Goal: Navigation & Orientation: Find specific page/section

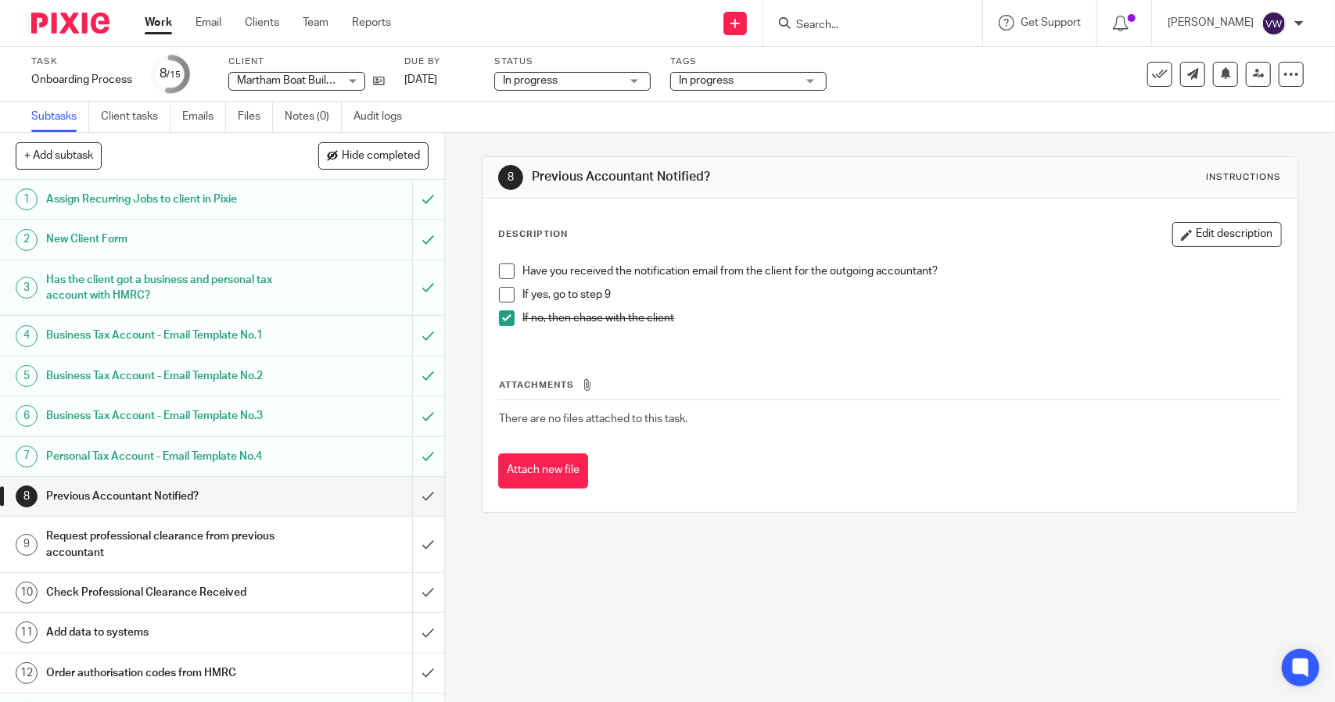
click at [63, 128] on link "Subtasks" at bounding box center [60, 117] width 58 height 30
click at [271, 22] on link "Clients" at bounding box center [262, 23] width 34 height 16
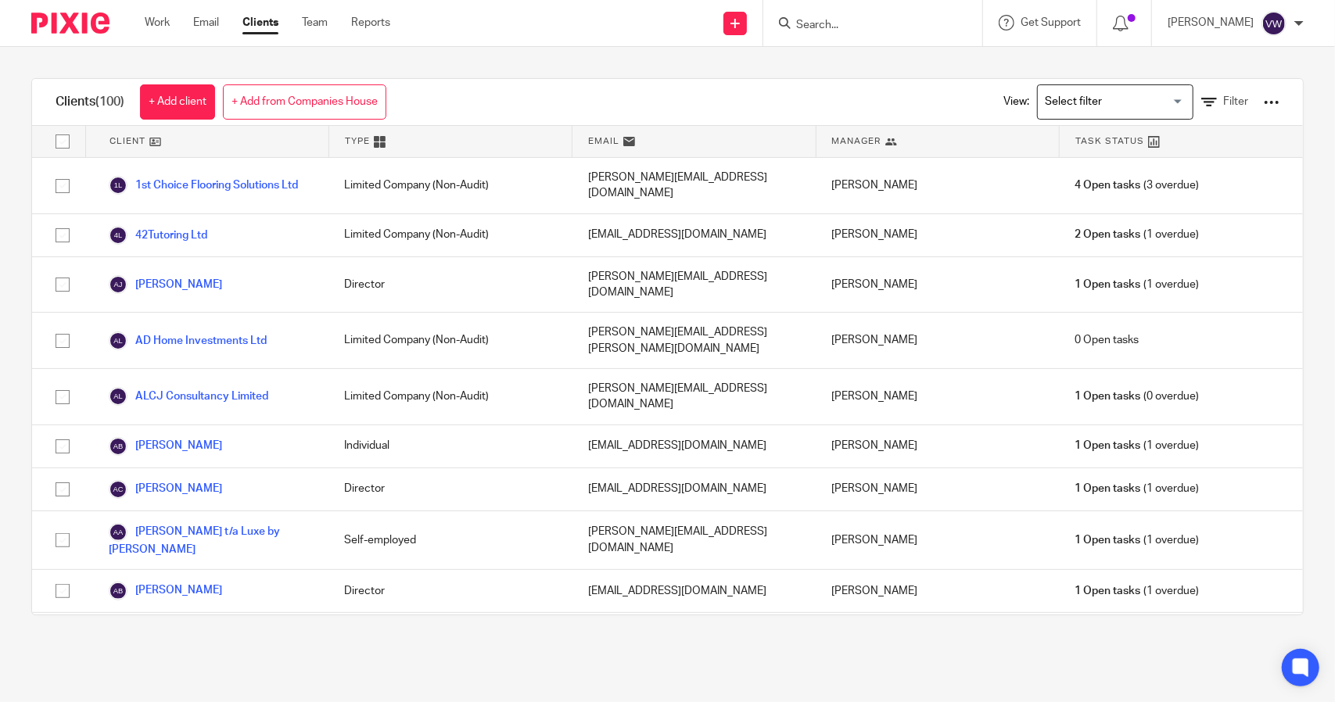
click at [833, 20] on input "Search" at bounding box center [864, 26] width 141 height 14
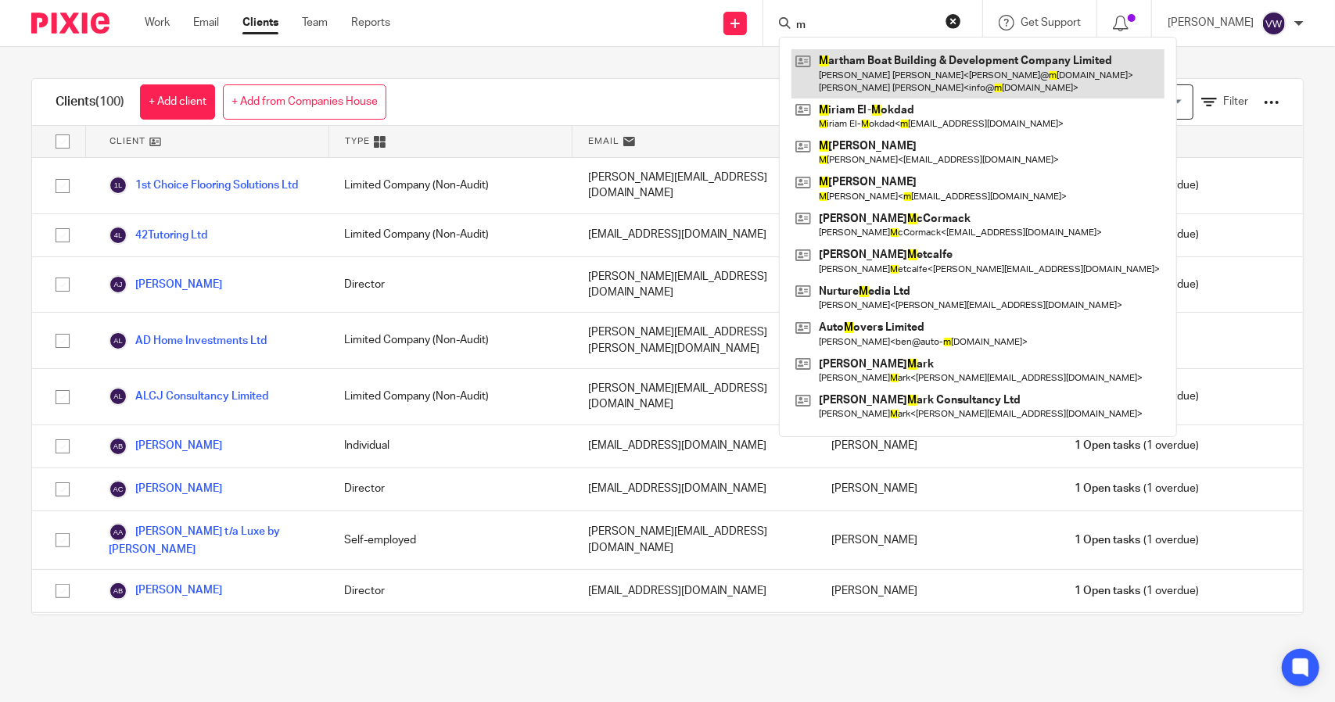
type input "m"
click at [881, 77] on link at bounding box center [977, 73] width 373 height 48
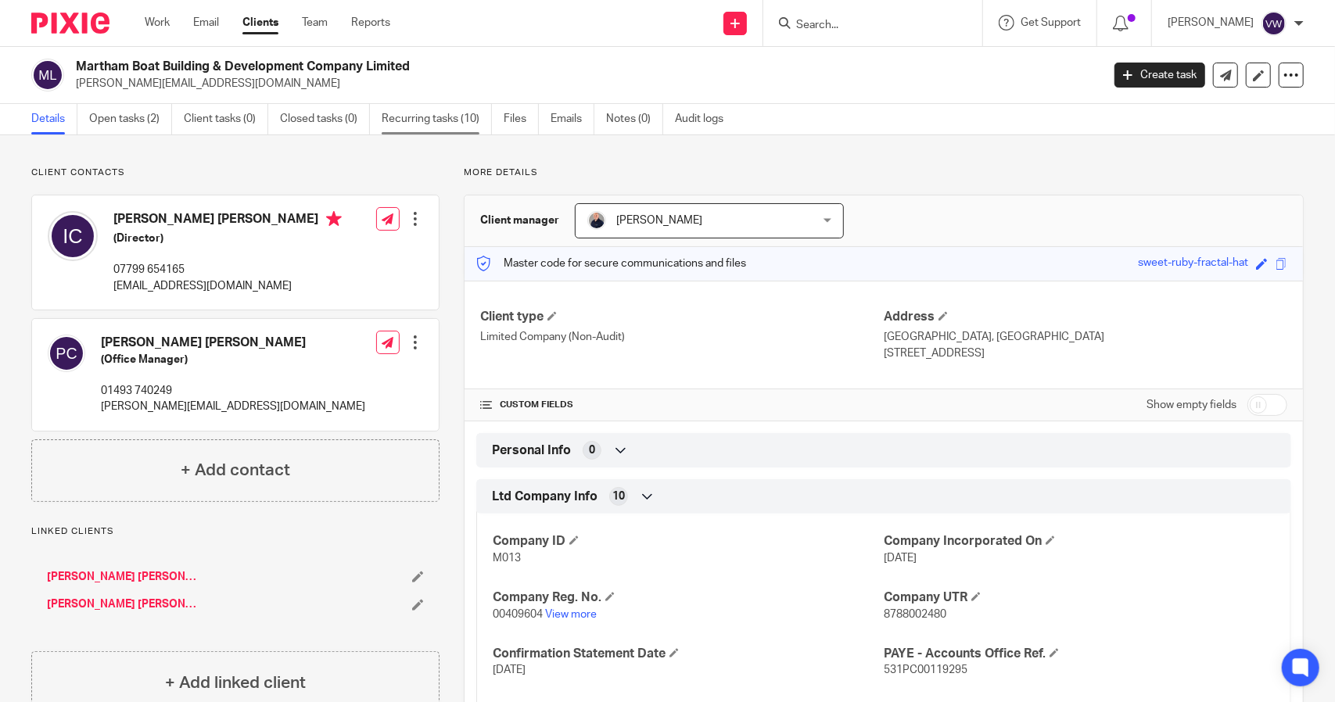
click at [441, 115] on link "Recurring tasks (10)" at bounding box center [437, 119] width 110 height 30
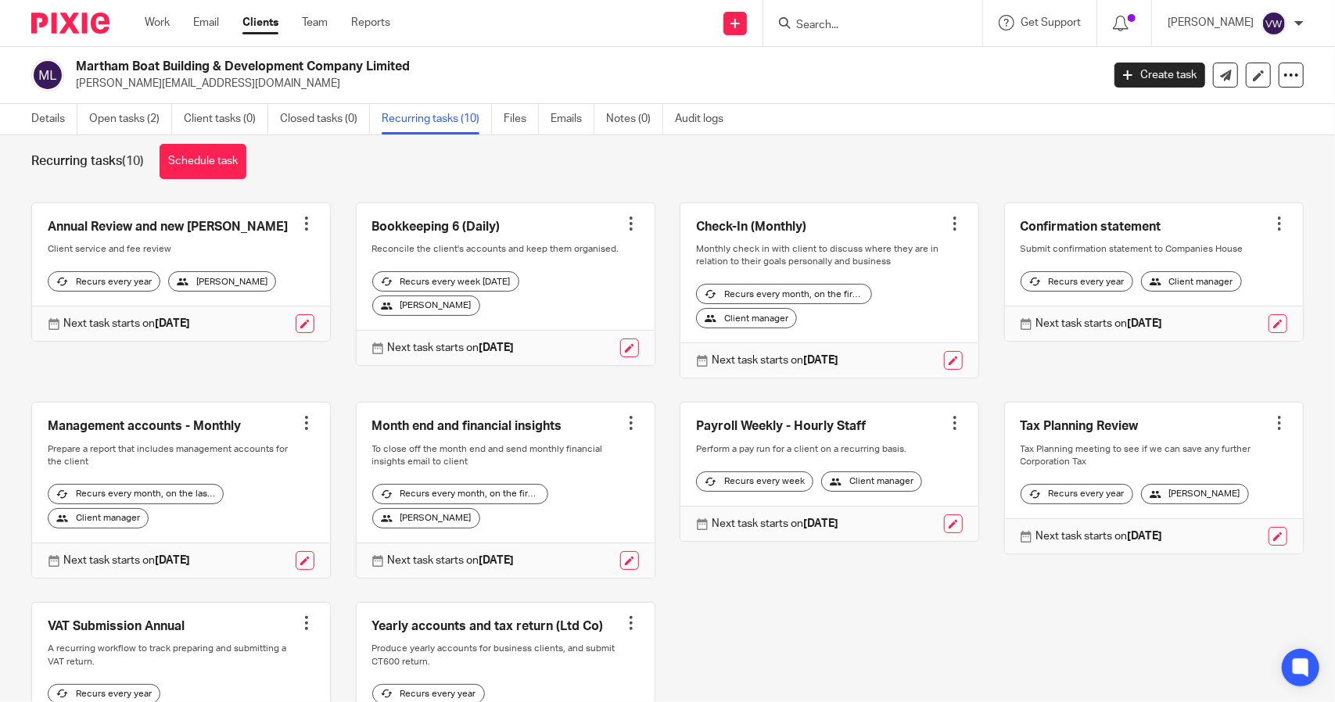
click at [898, 181] on div "Recurring tasks (10) Schedule task Annual Review and new [PERSON_NAME] Create t…" at bounding box center [667, 418] width 1335 height 567
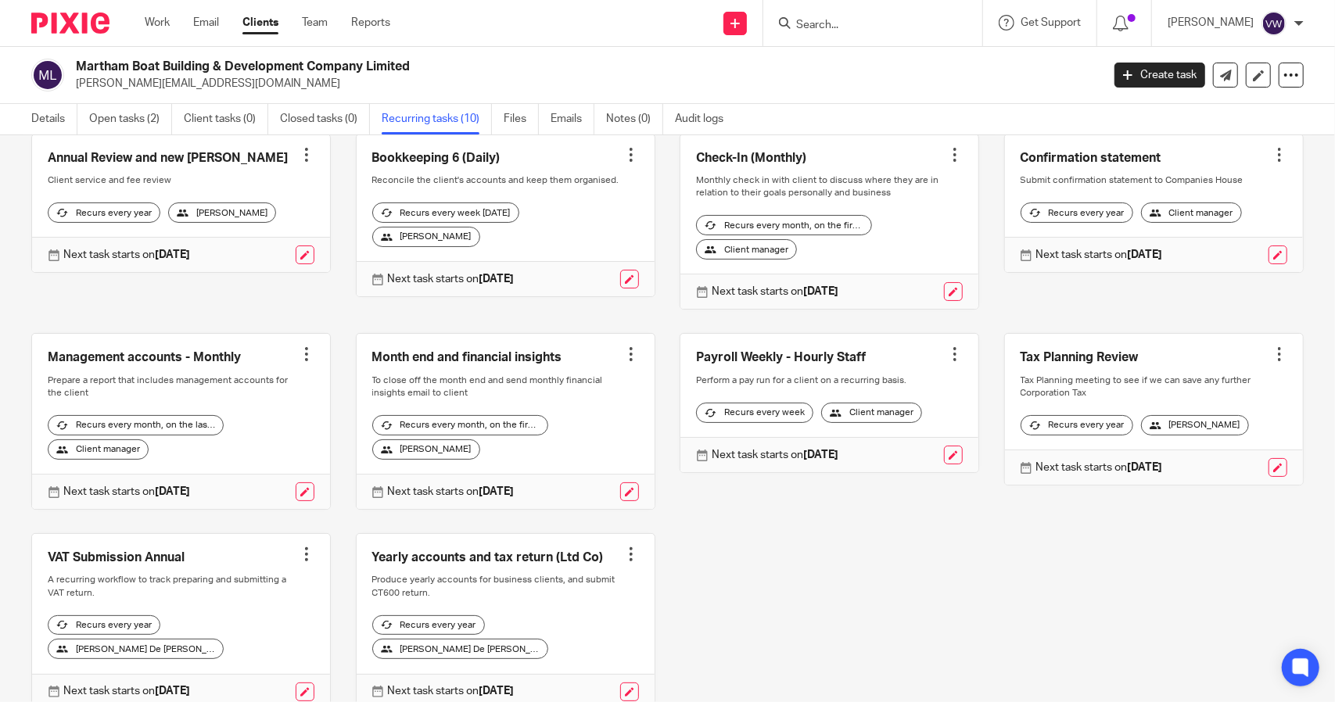
scroll to position [161, 0]
